Goal: Task Accomplishment & Management: Manage account settings

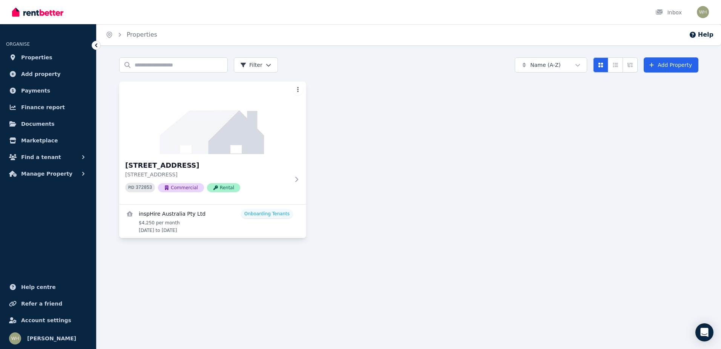
click at [293, 89] on html "Open main menu Inbox Open user menu ORGANISE Properties Add property Payments F…" at bounding box center [360, 174] width 721 height 349
click at [271, 138] on span "Applications" at bounding box center [260, 137] width 28 height 6
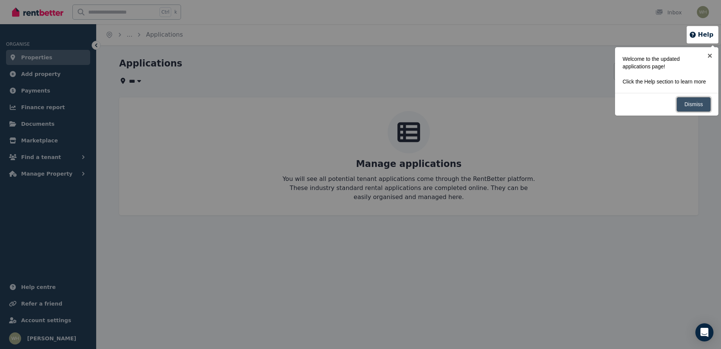
click at [688, 108] on link "Dismiss" at bounding box center [694, 104] width 34 height 15
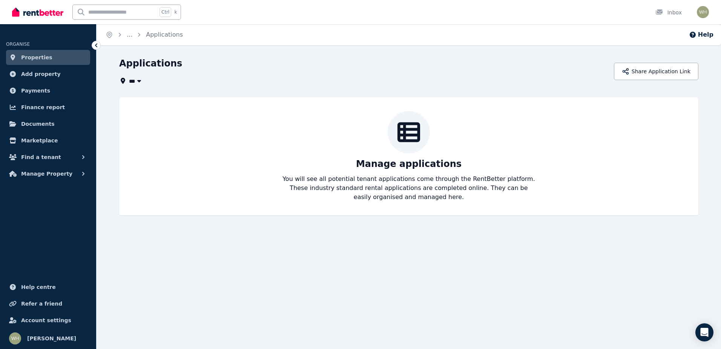
click at [40, 56] on span "Properties" at bounding box center [36, 57] width 31 height 9
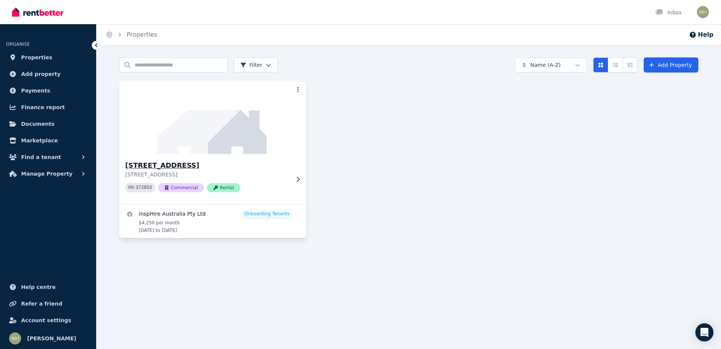
click at [294, 173] on div "Suite [STREET_ADDRESS] 372853 Commercial Rental" at bounding box center [212, 179] width 187 height 50
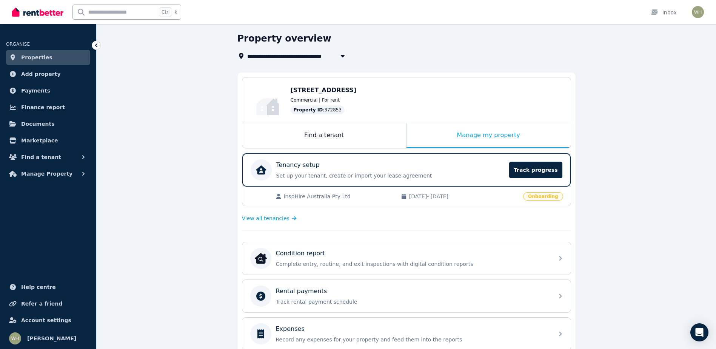
scroll to position [38, 0]
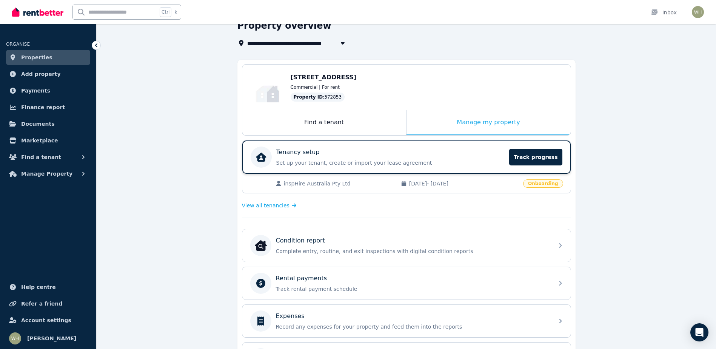
click at [300, 160] on p "Set up your tenant, create or import your lease agreement" at bounding box center [390, 163] width 229 height 8
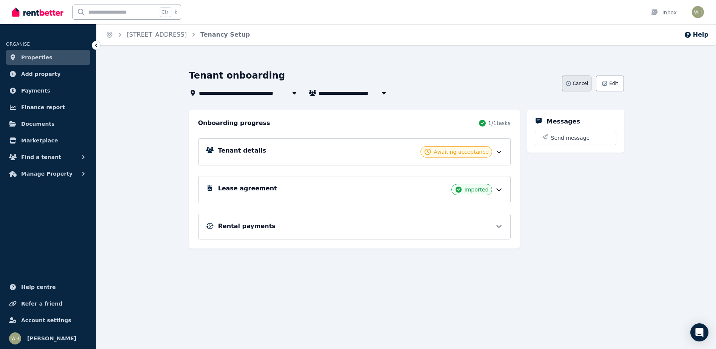
click at [588, 80] on button "Cancel" at bounding box center [577, 83] width 30 height 16
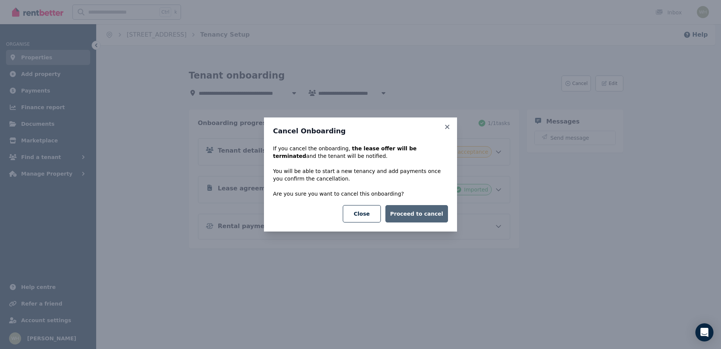
click at [407, 215] on button "Proceed to cancel" at bounding box center [417, 213] width 63 height 17
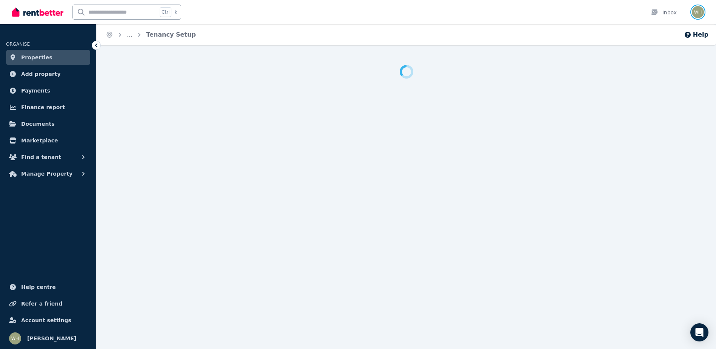
click at [701, 13] on img "button" at bounding box center [698, 12] width 12 height 12
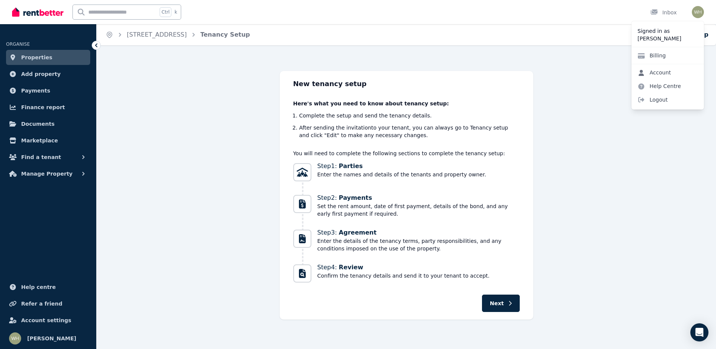
click at [663, 75] on link "Account" at bounding box center [654, 73] width 46 height 14
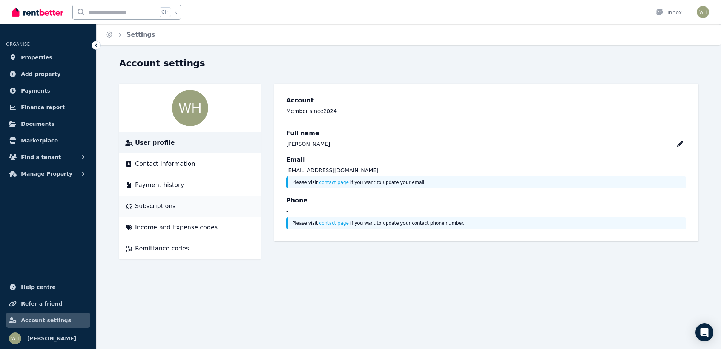
click at [165, 210] on span "Subscriptions" at bounding box center [155, 205] width 41 height 9
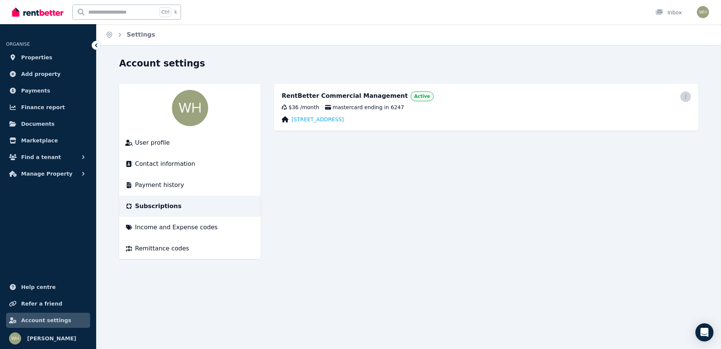
click at [688, 97] on icon "button" at bounding box center [686, 96] width 6 height 5
click at [641, 137] on span "Cancel plan" at bounding box center [652, 141] width 66 height 9
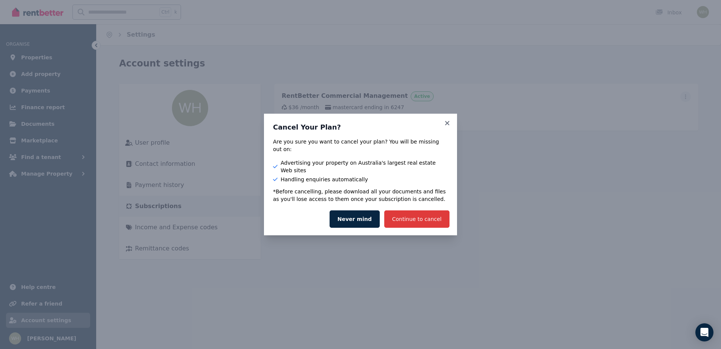
click at [412, 210] on button "Continue to cancel" at bounding box center [416, 218] width 65 height 17
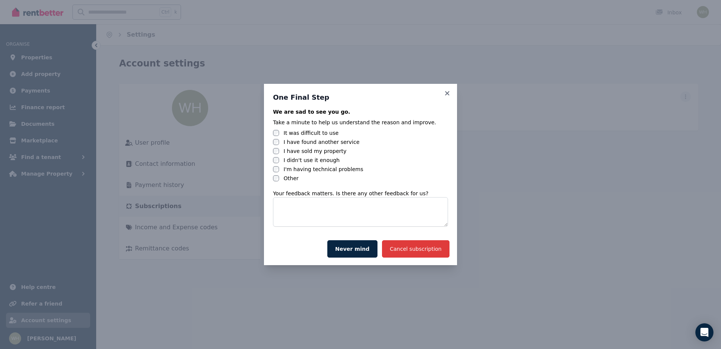
click at [424, 249] on button "Cancel subscription" at bounding box center [416, 248] width 68 height 17
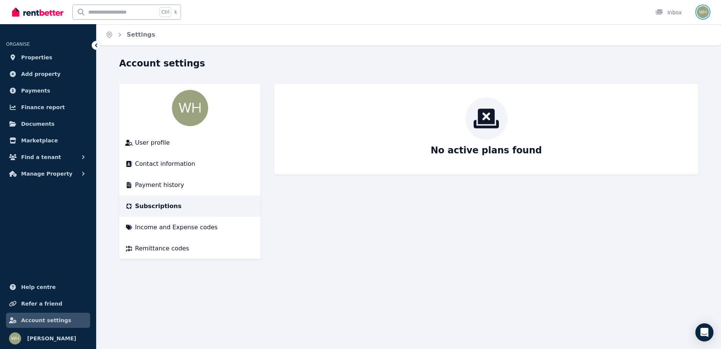
click at [708, 15] on img "button" at bounding box center [703, 12] width 12 height 12
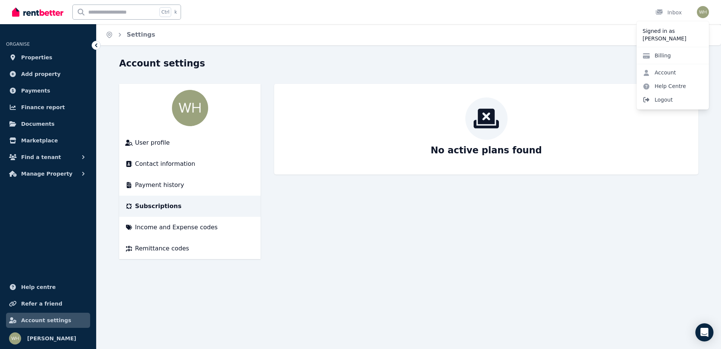
click at [669, 96] on span "Logout" at bounding box center [673, 100] width 72 height 14
